Goal: Information Seeking & Learning: Understand process/instructions

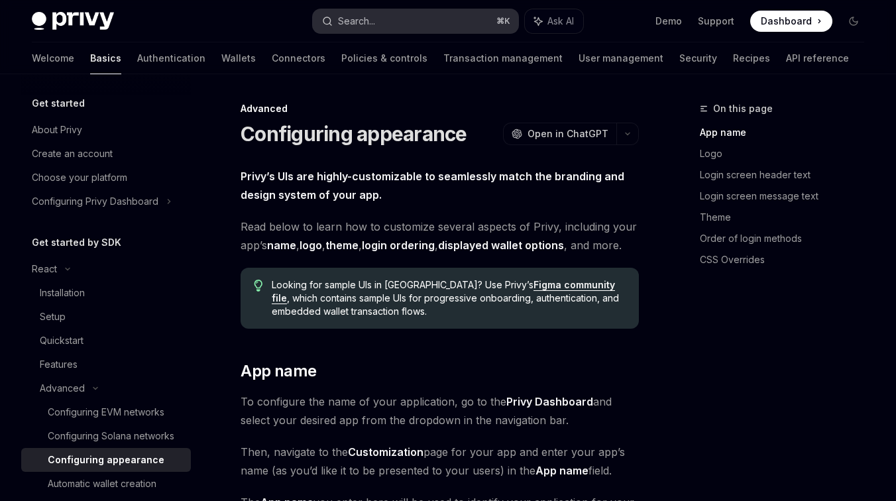
click at [434, 23] on button "Search... ⌘ K" at bounding box center [416, 21] width 206 height 24
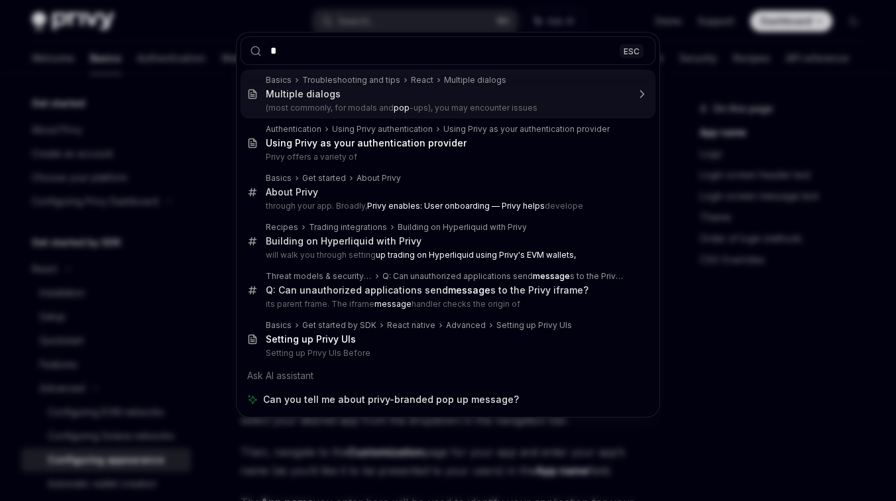
type input "**"
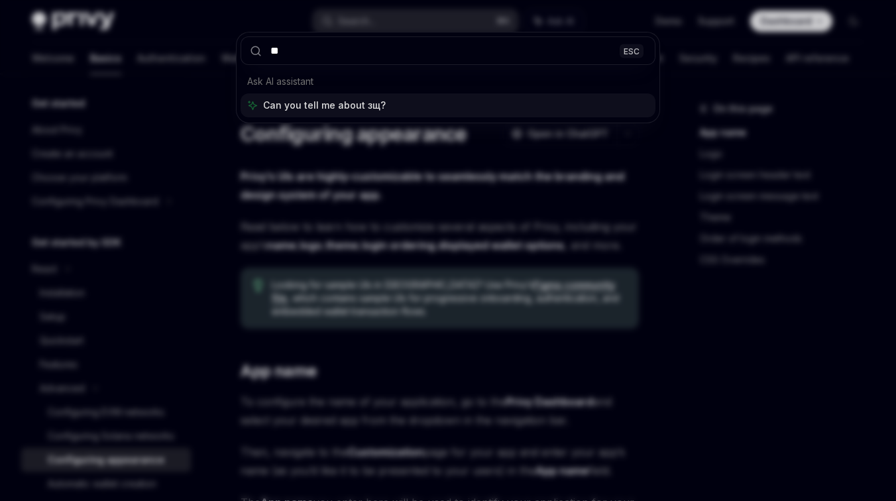
type textarea "*"
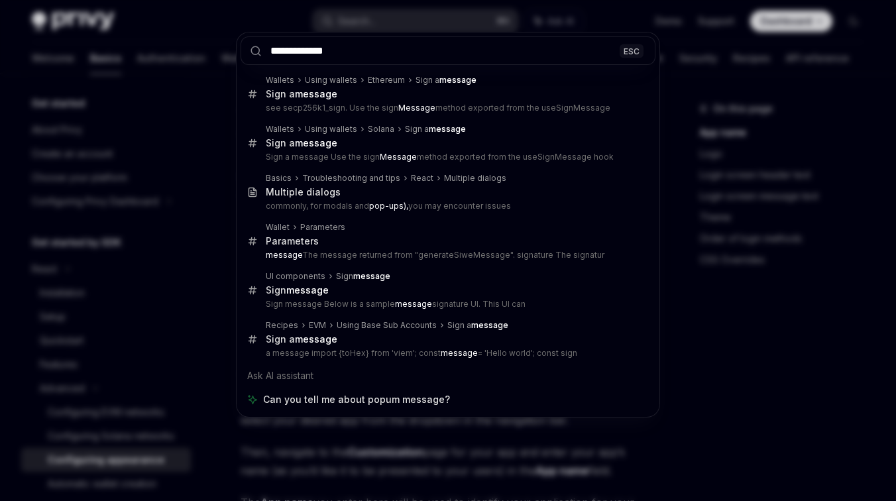
type input "**********"
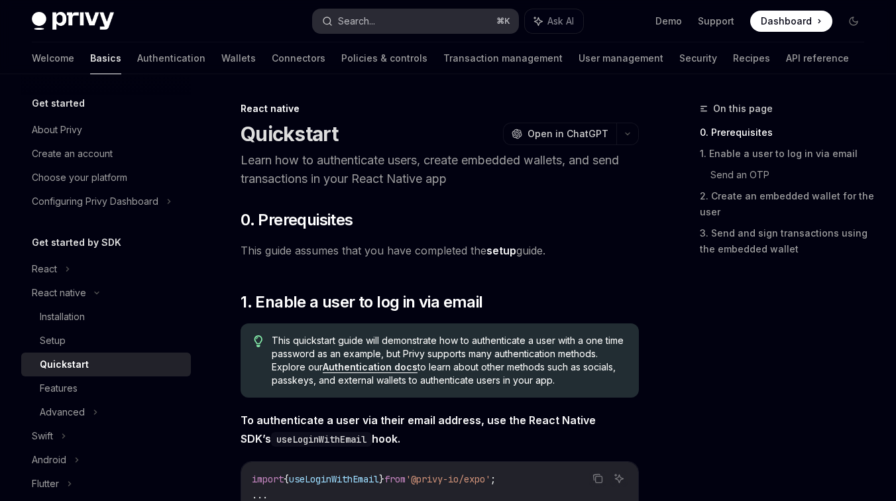
click at [384, 10] on button "Search... ⌘ K" at bounding box center [416, 21] width 206 height 24
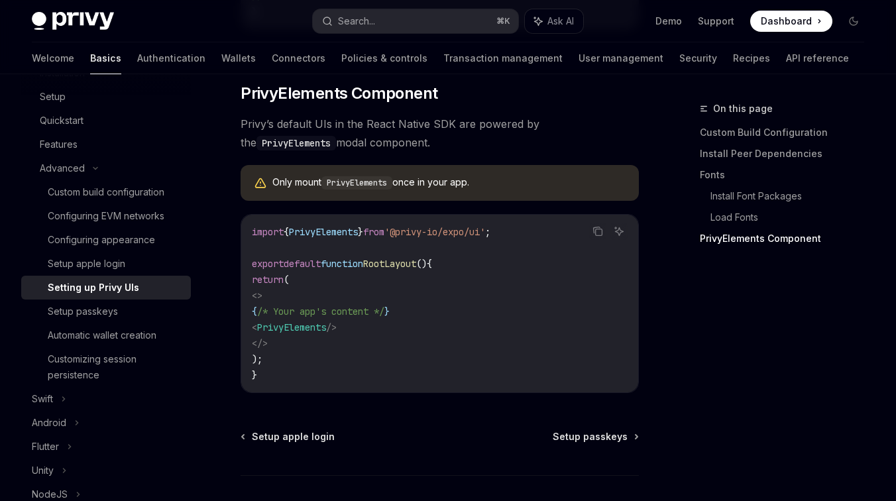
scroll to position [979, 0]
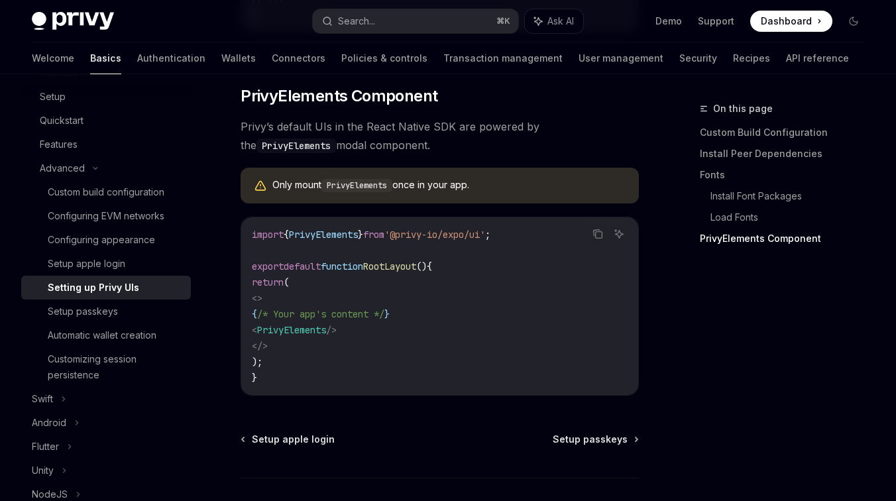
click at [336, 144] on code "PrivyElements" at bounding box center [297, 146] width 80 height 15
click at [381, 191] on code "PrivyElements" at bounding box center [357, 185] width 71 height 13
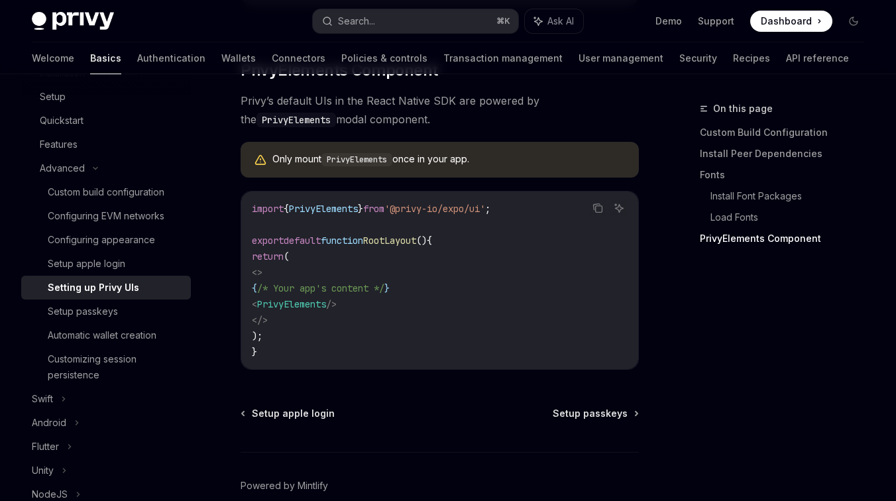
scroll to position [1081, 0]
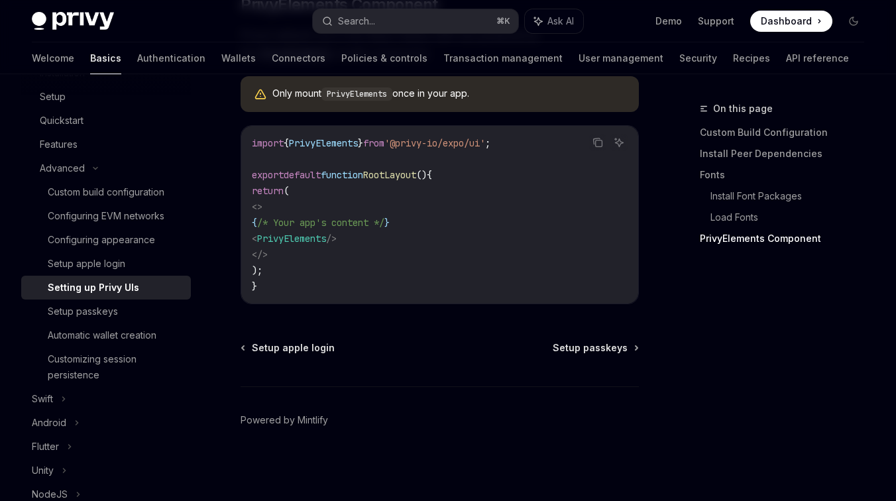
click at [326, 235] on span "PrivyElements" at bounding box center [291, 239] width 69 height 12
copy span "PrivyElements"
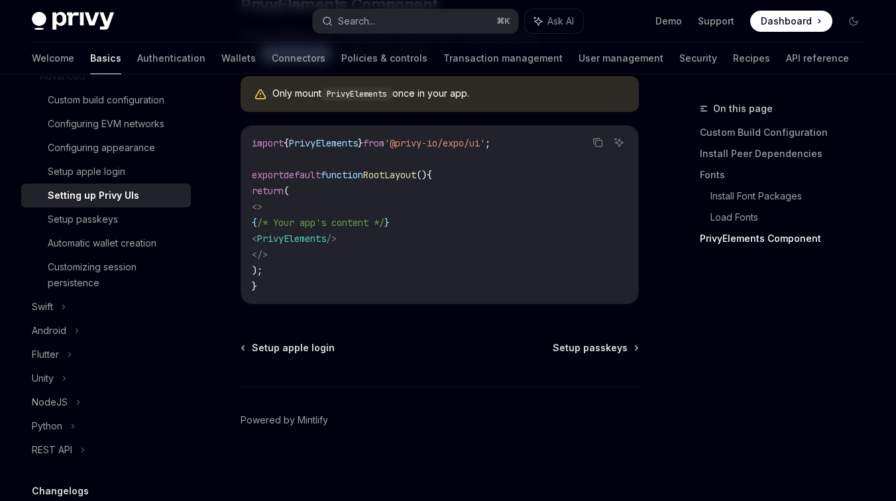
scroll to position [337, 0]
click at [75, 453] on div "REST API" at bounding box center [106, 449] width 170 height 24
type textarea "*"
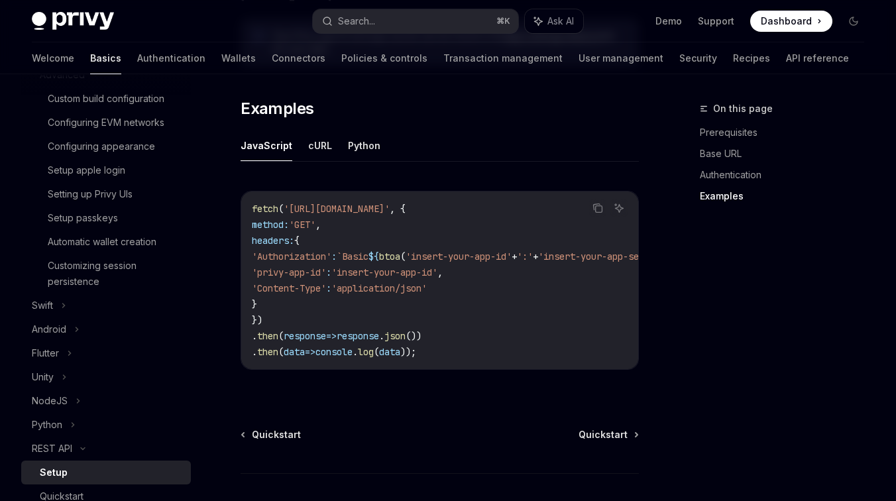
scroll to position [791, 0]
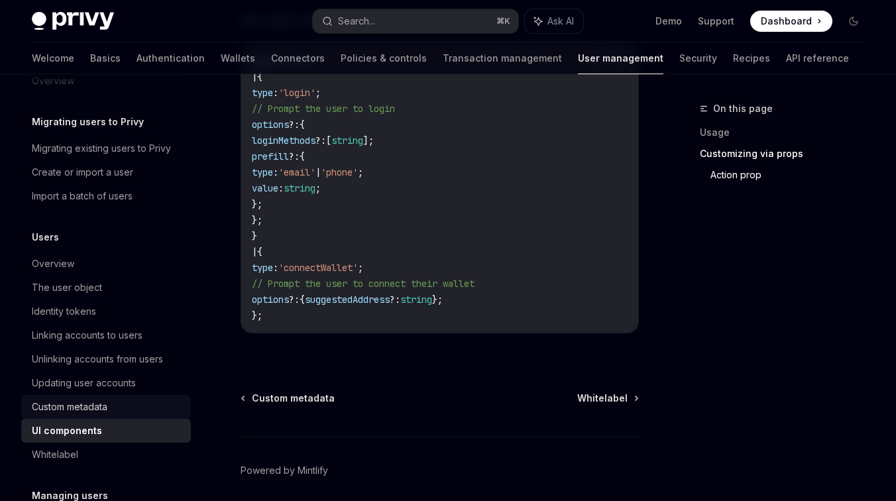
scroll to position [44, 0]
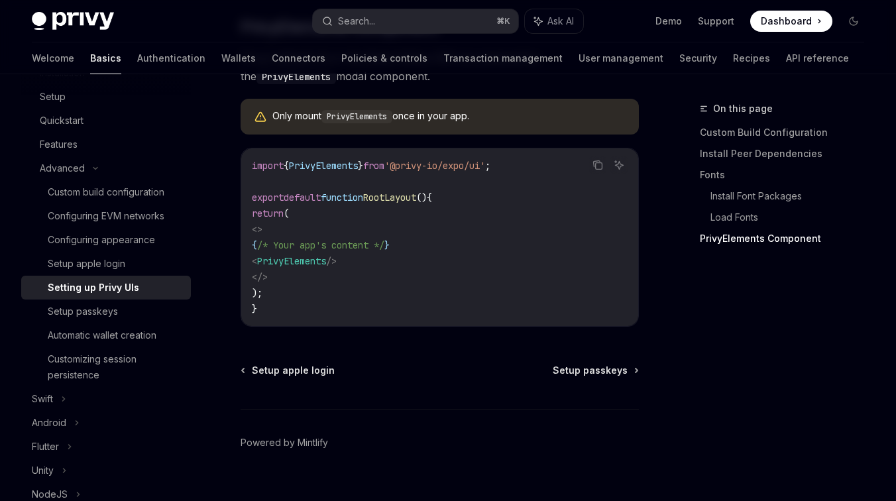
scroll to position [1081, 0]
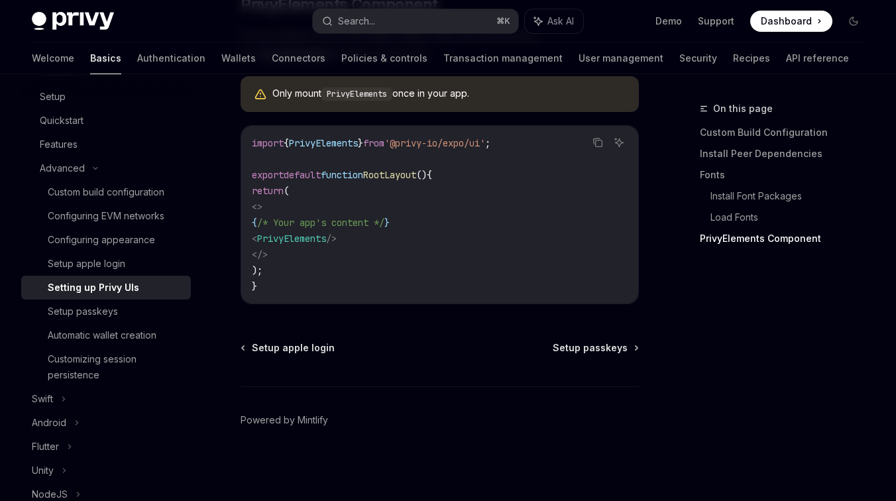
click at [326, 241] on span "PrivyElements" at bounding box center [291, 239] width 69 height 12
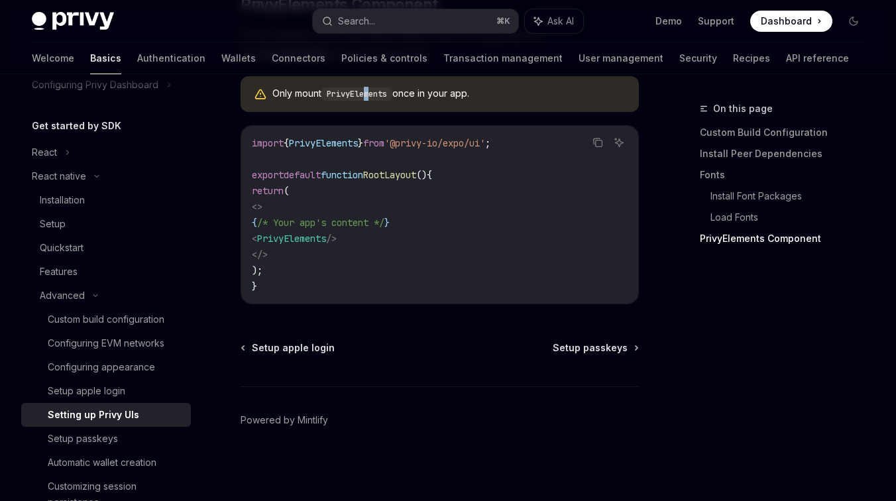
click at [371, 88] on code "PrivyElements" at bounding box center [357, 94] width 71 height 13
click at [371, 95] on code "PrivyElements" at bounding box center [357, 94] width 71 height 13
copy code "PrivyElements"
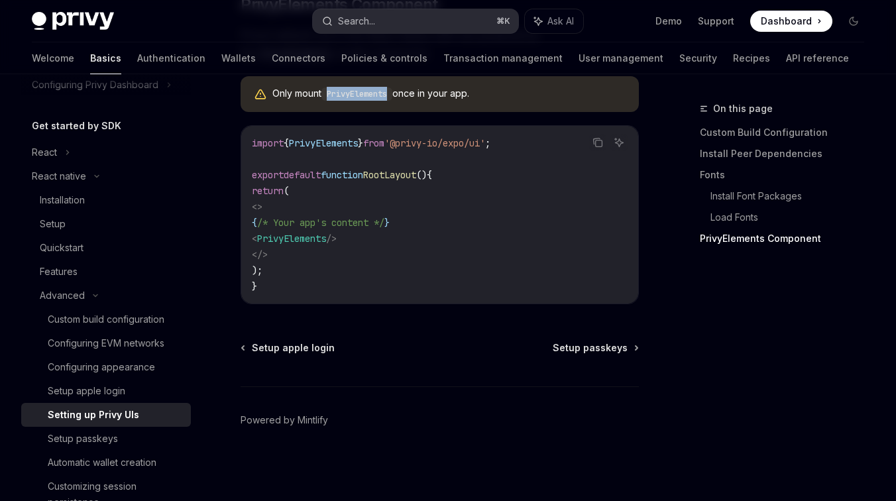
click at [408, 28] on button "Search... ⌘ K" at bounding box center [416, 21] width 206 height 24
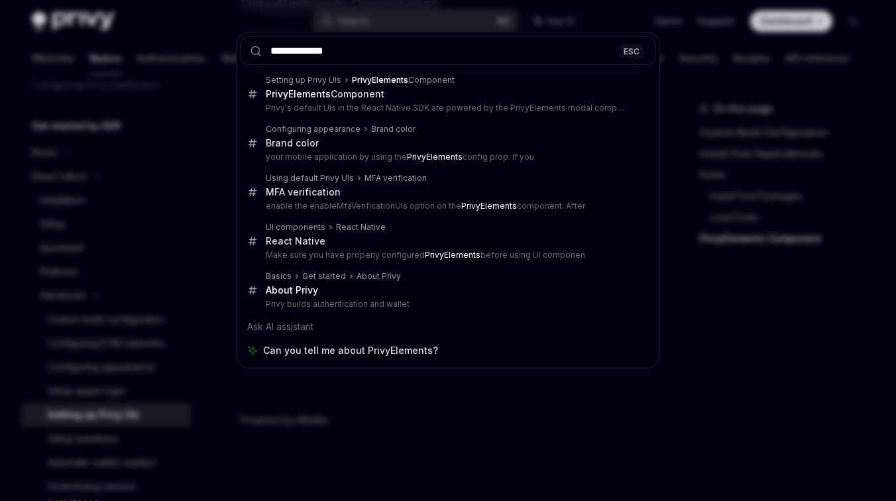
type input "**********"
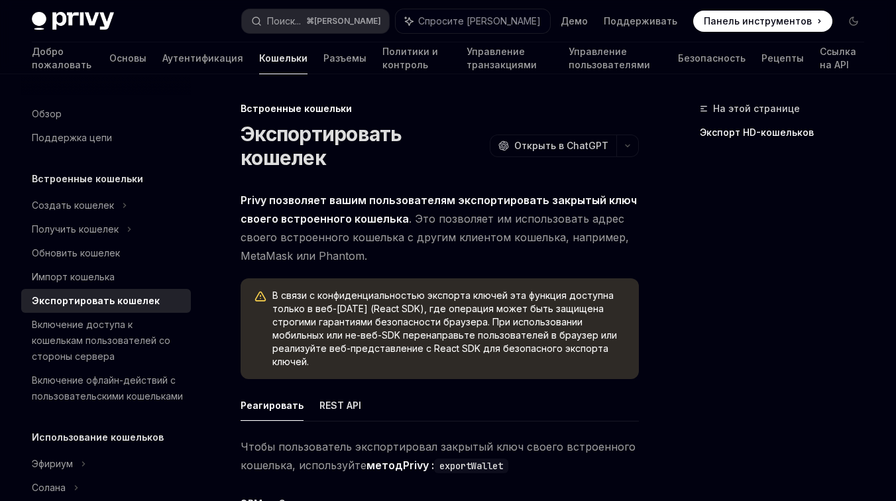
click at [507, 229] on span "Privy позволяет вашим пользователям экспортировать закрытый ключ своего встроен…" at bounding box center [440, 228] width 398 height 74
drag, startPoint x: 507, startPoint y: 229, endPoint x: 735, endPoint y: 202, distance: 230.3
drag, startPoint x: 426, startPoint y: 318, endPoint x: 511, endPoint y: 340, distance: 88.3
click at [506, 339] on span "В связи с конфиденциальностью экспорта ключей эта функция доступна только в веб…" at bounding box center [448, 329] width 353 height 80
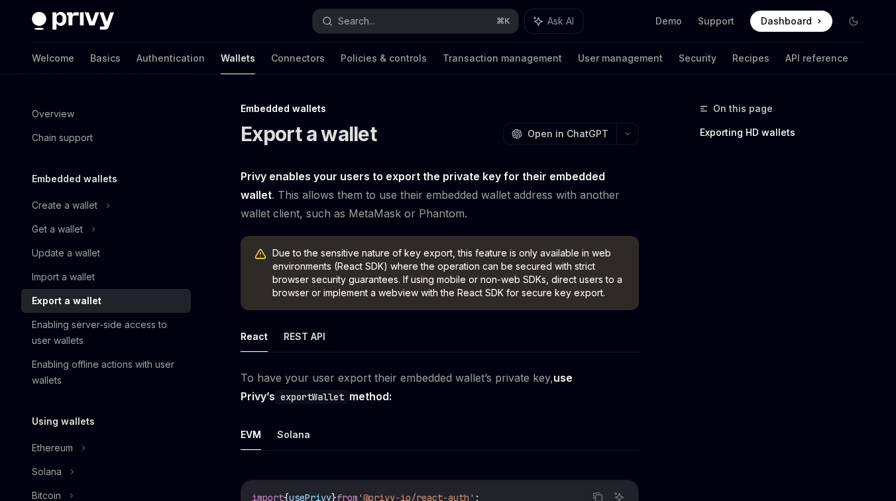
click at [380, 220] on span "Privy enables your users to export the private key for their embedded wallet . …" at bounding box center [440, 195] width 398 height 56
click at [310, 343] on button "REST API" at bounding box center [305, 336] width 42 height 31
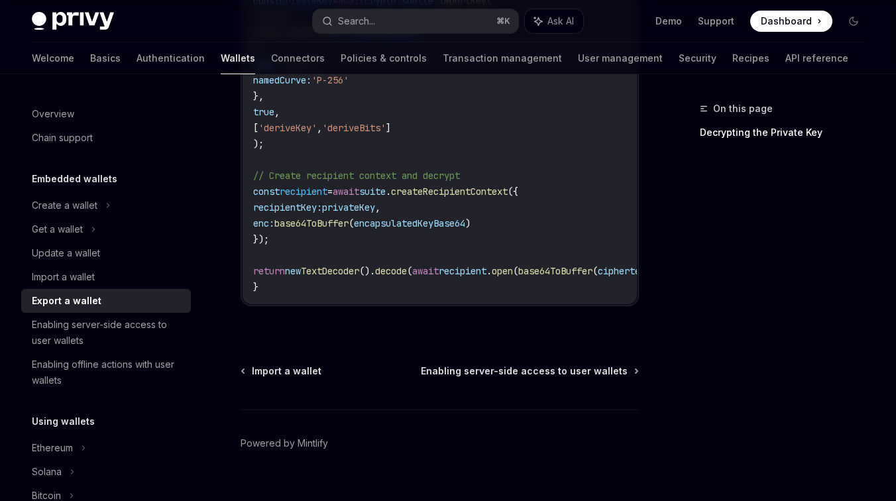
scroll to position [1968, 0]
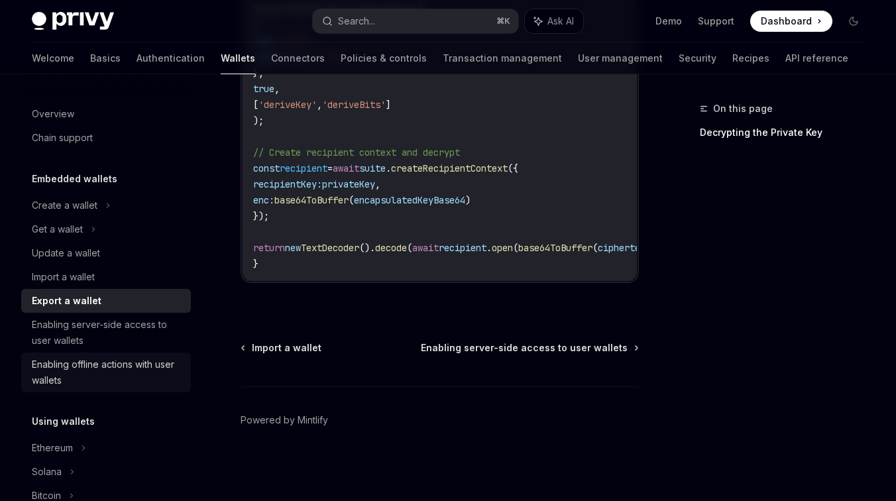
click at [141, 369] on div "Enabling offline actions with user wallets" at bounding box center [107, 373] width 151 height 32
type textarea "*"
